Goal: Task Accomplishment & Management: Manage account settings

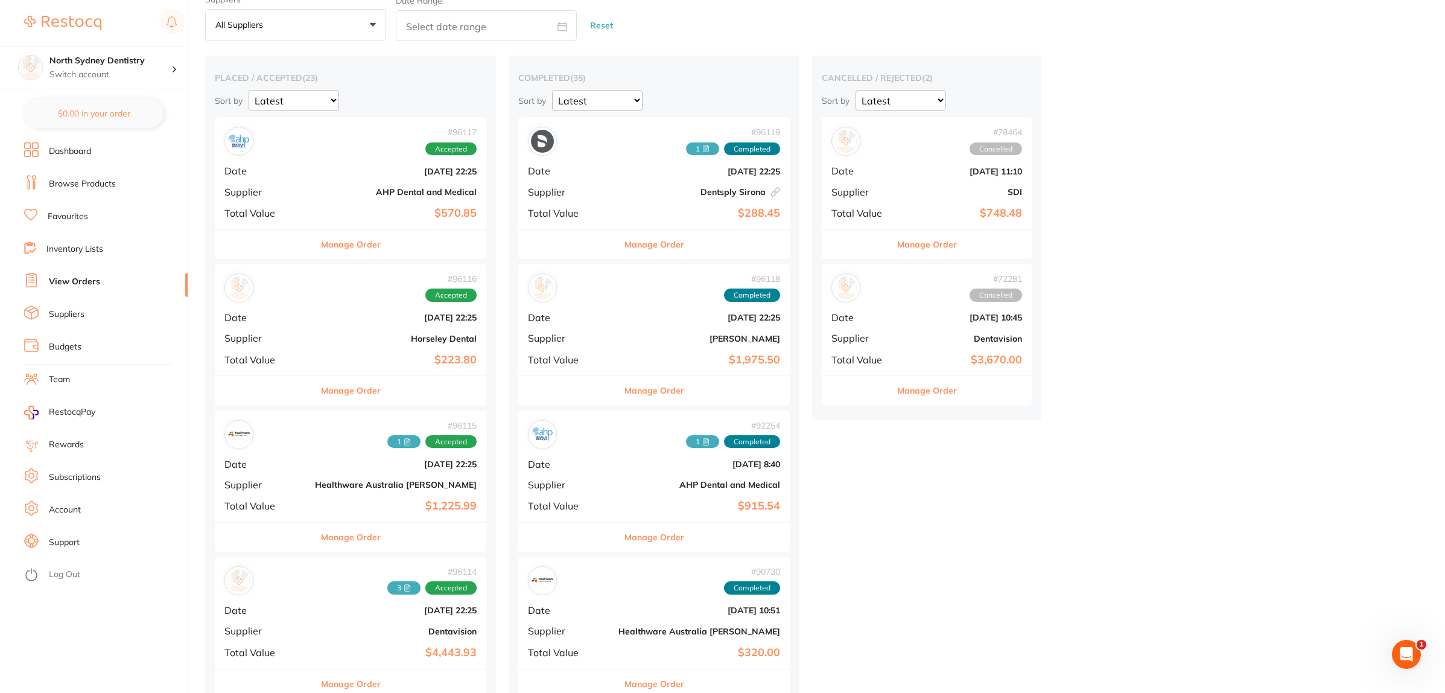
scroll to position [75, 0]
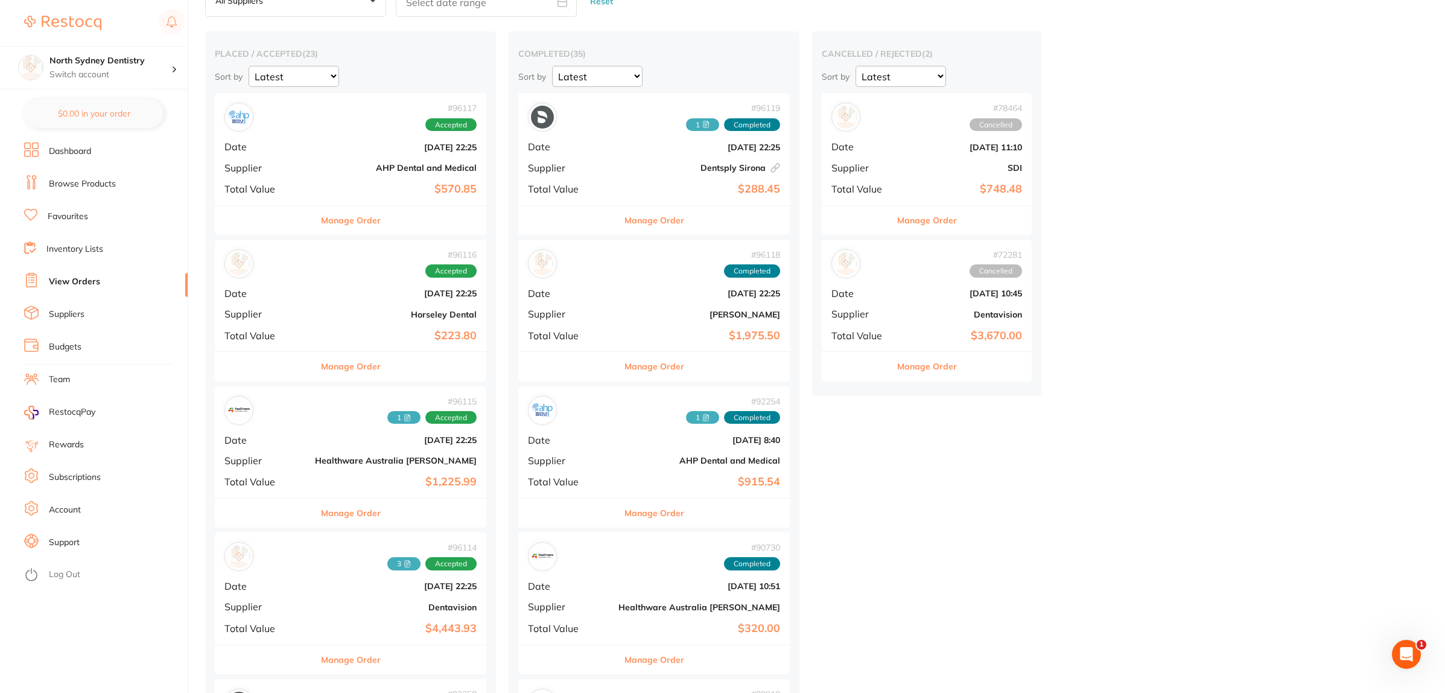
click at [300, 596] on div "# 96114 3 Accepted Date [DATE] 22:25 Supplier Dentavision Total Value $4,443.93" at bounding box center [351, 588] width 272 height 112
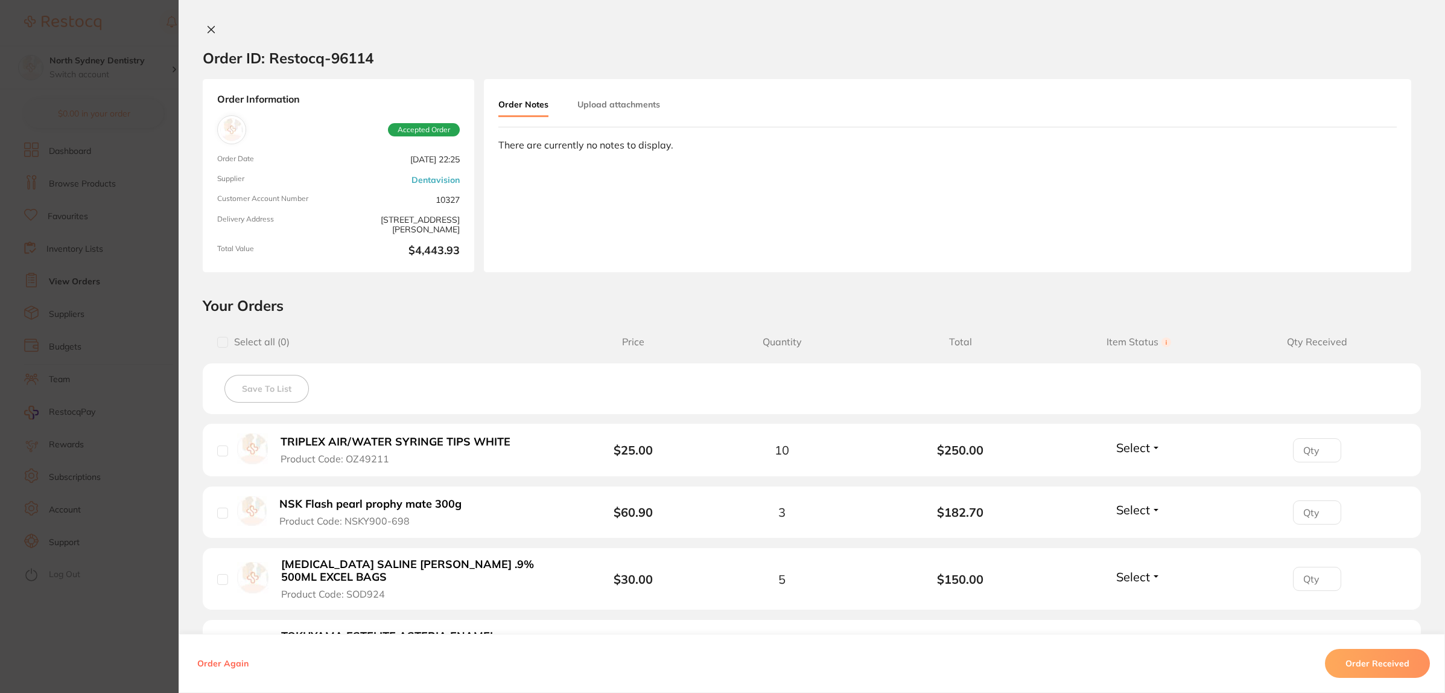
click at [620, 101] on button "Upload attachments" at bounding box center [619, 105] width 83 height 22
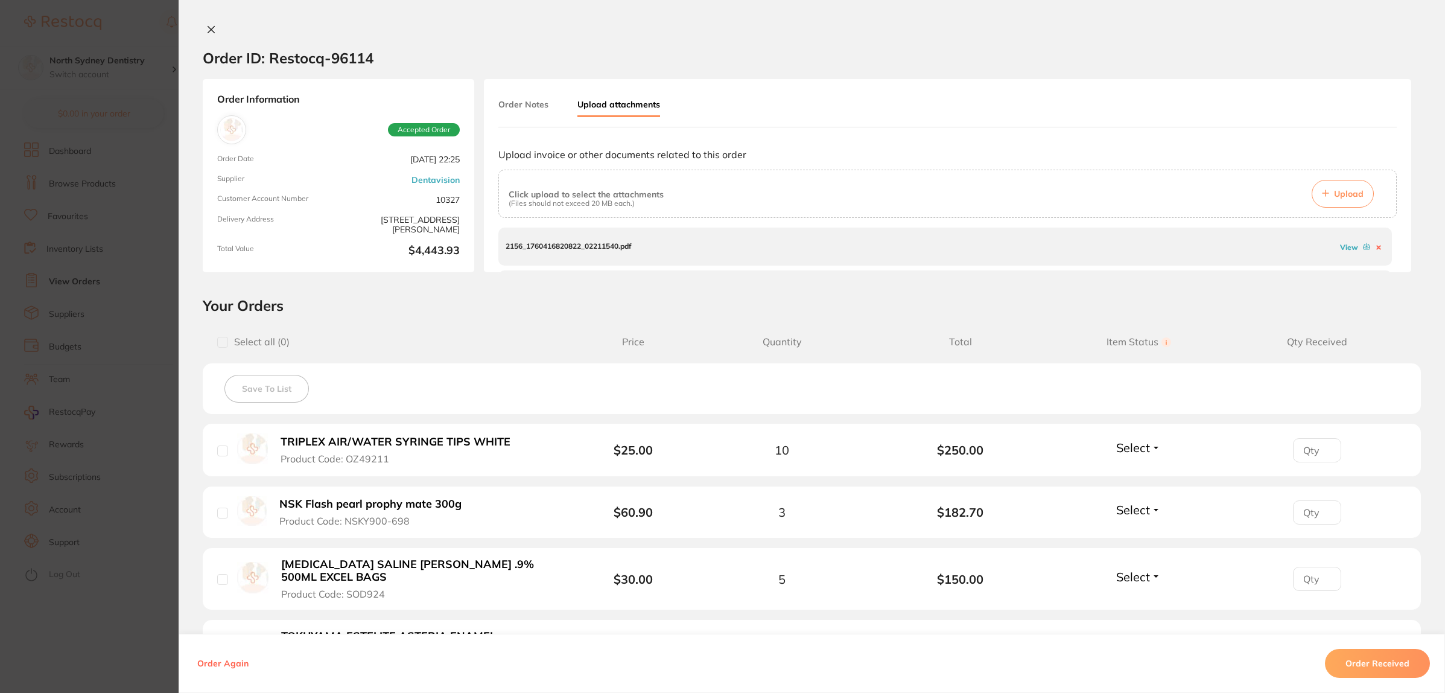
click at [1339, 179] on div "Click upload to select the attachments (Files should not exceed 20 MB each.) Up…" at bounding box center [947, 194] width 899 height 48
click at [1334, 193] on span "Upload" at bounding box center [1349, 193] width 30 height 11
click at [107, 322] on section "Order ID: Restocq- 96114 Order Information Accepted Order Order Date [DATE] 22:…" at bounding box center [722, 346] width 1445 height 693
